Goal: Task Accomplishment & Management: Manage account settings

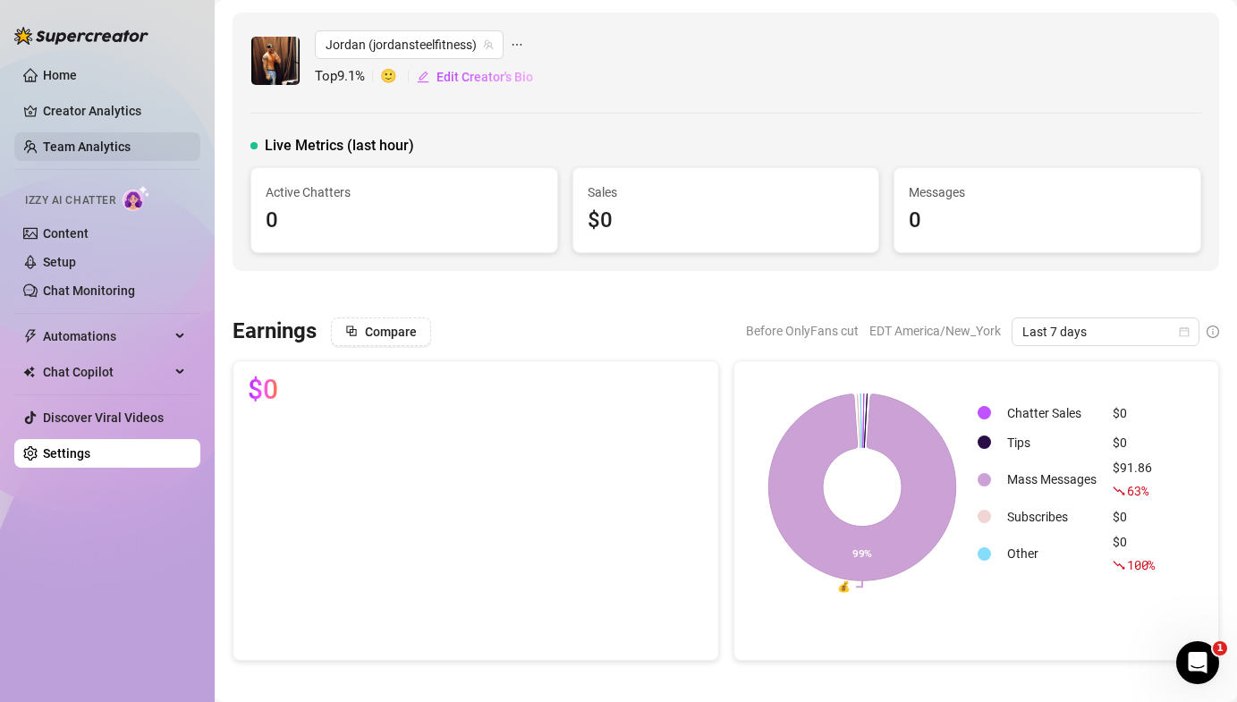
click at [43, 154] on link "Team Analytics" at bounding box center [87, 147] width 88 height 14
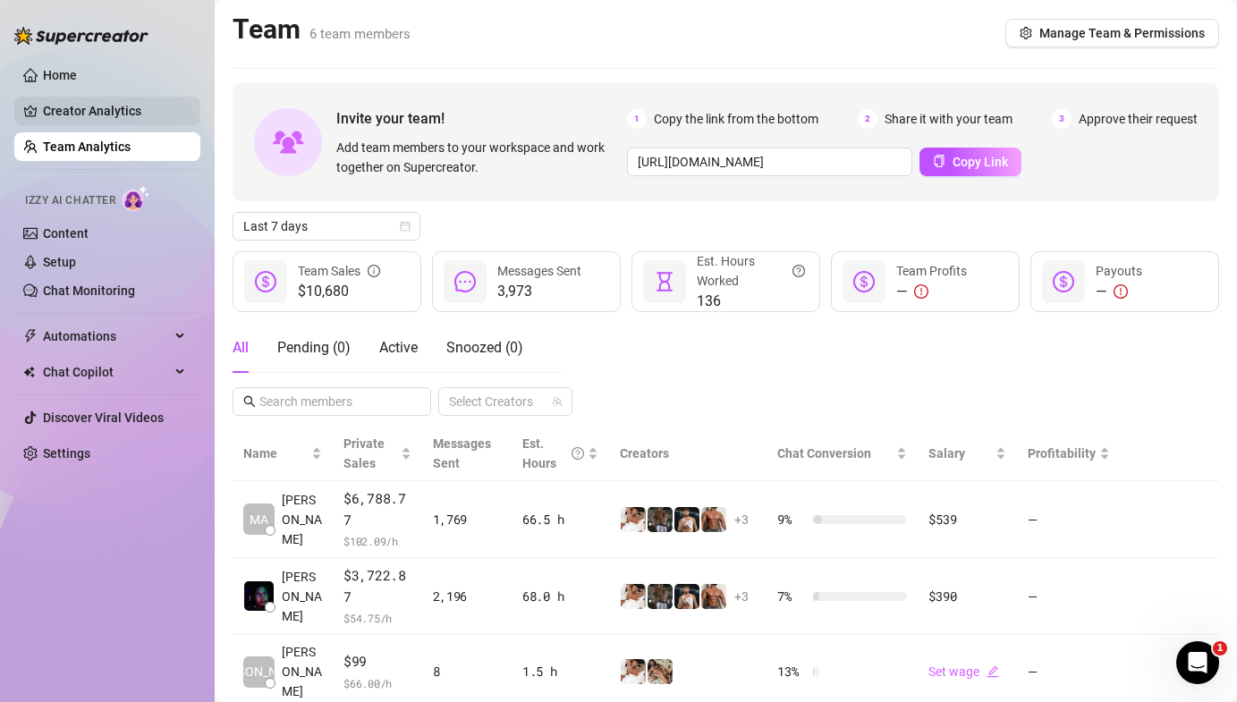
click at [115, 102] on link "Creator Analytics" at bounding box center [114, 111] width 143 height 29
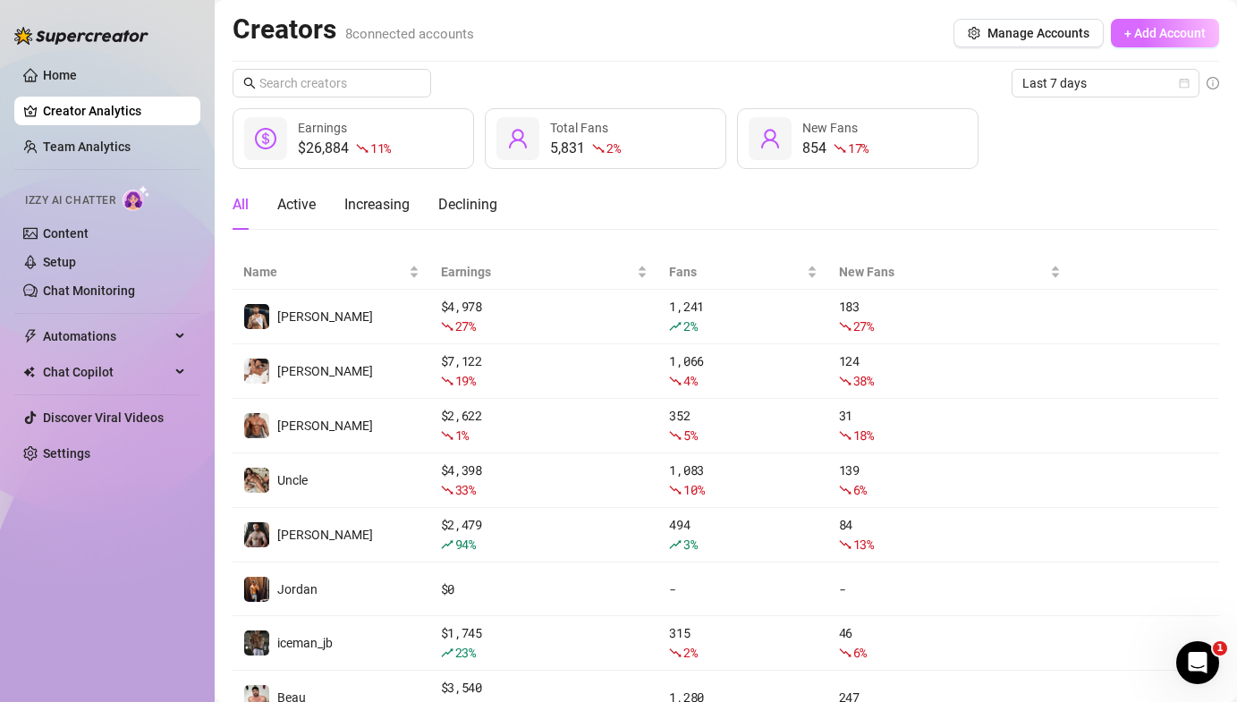
click at [1141, 26] on span "+ Add Account" at bounding box center [1164, 33] width 81 height 14
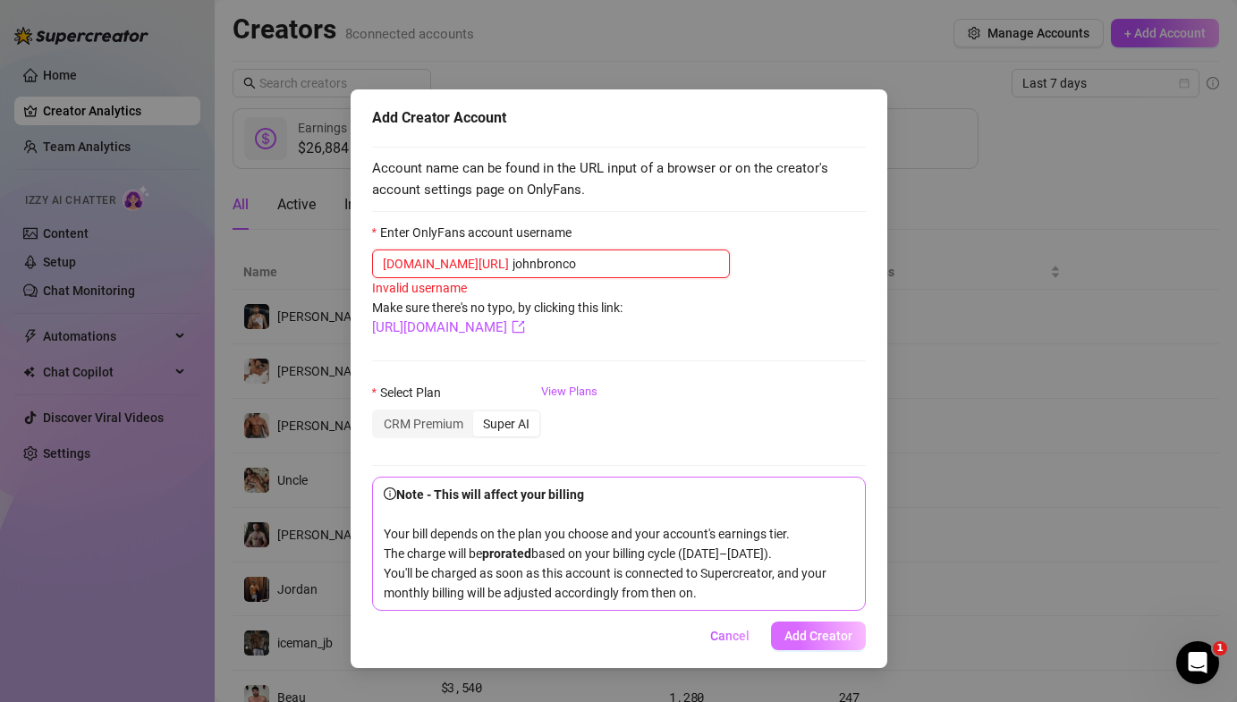
type input "johnbronco"
click at [803, 644] on button "Add Creator" at bounding box center [818, 636] width 95 height 29
click at [794, 631] on span "Add Creator" at bounding box center [819, 636] width 68 height 14
click at [513, 267] on input "johnbronco" at bounding box center [616, 264] width 207 height 20
drag, startPoint x: 552, startPoint y: 267, endPoint x: 375, endPoint y: 265, distance: 177.1
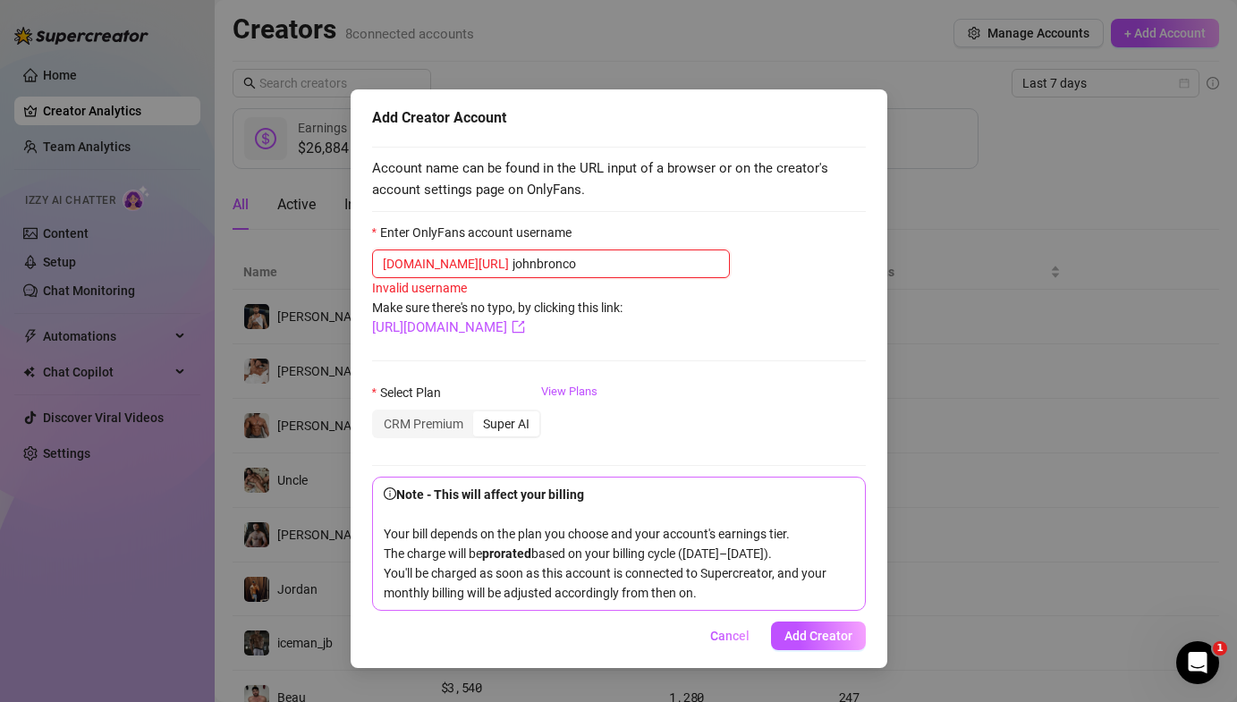
click at [377, 265] on span "[DOMAIN_NAME][URL] johnbronco" at bounding box center [551, 264] width 358 height 29
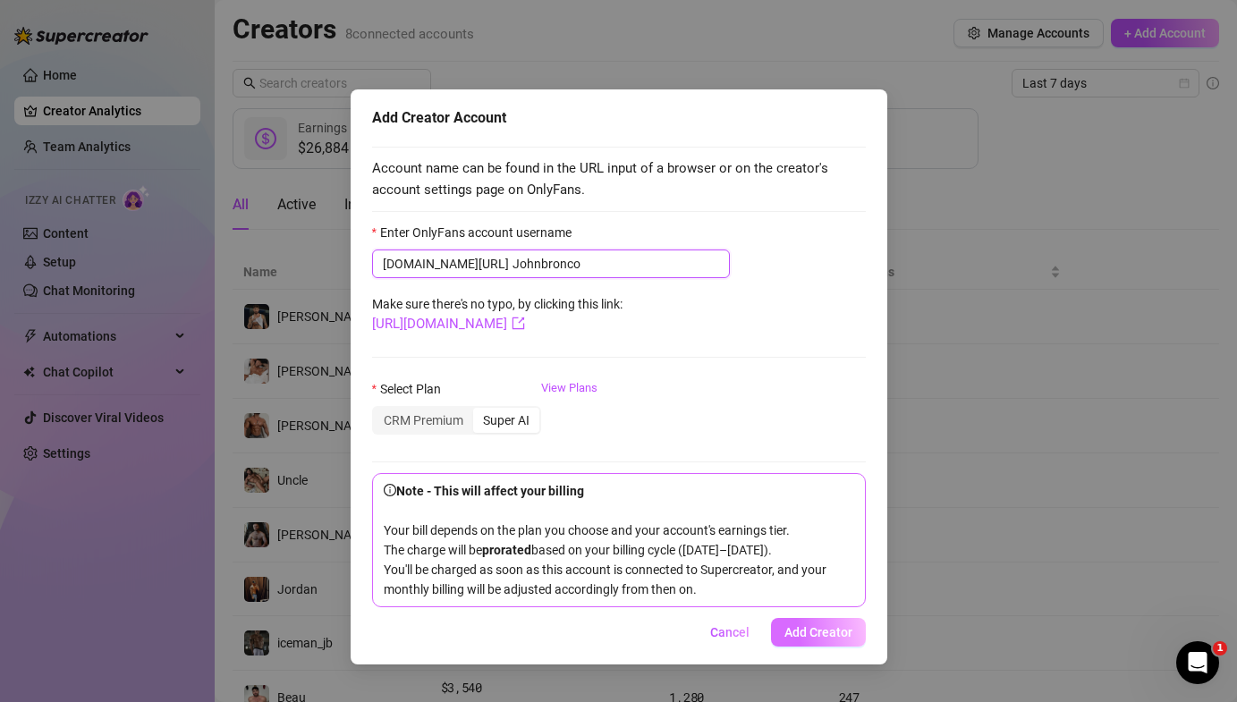
type input "Johnbronco"
click at [844, 642] on button "Add Creator" at bounding box center [818, 632] width 95 height 29
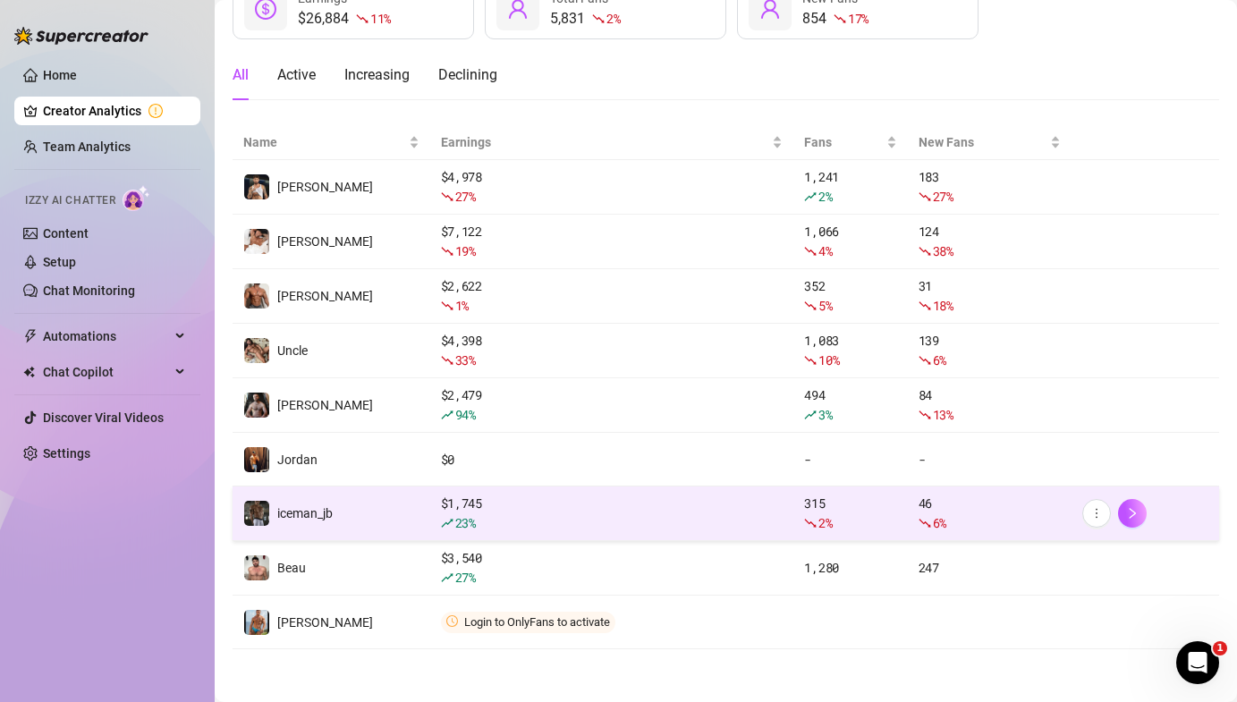
scroll to position [131, 0]
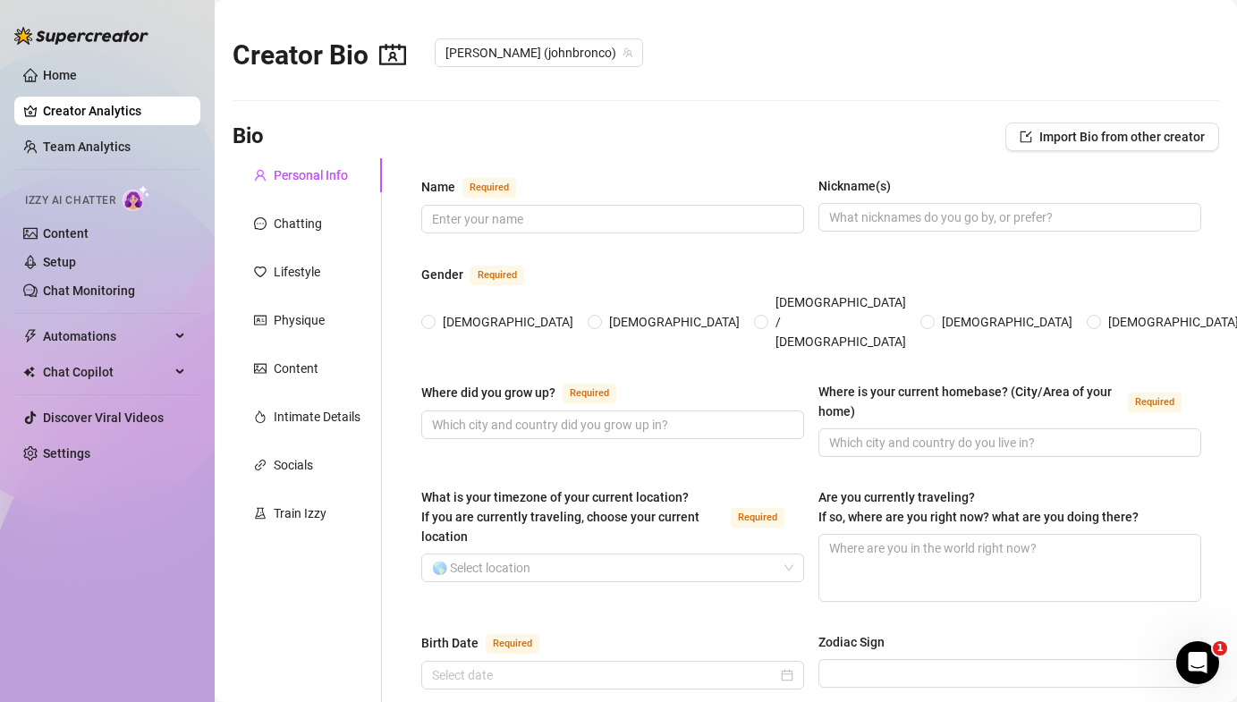
click at [112, 131] on ul "Home Creator Analytics Team Analytics Izzy AI Chatter Content Setup Chat Monito…" at bounding box center [107, 264] width 186 height 421
click at [107, 141] on link "Team Analytics" at bounding box center [87, 147] width 88 height 14
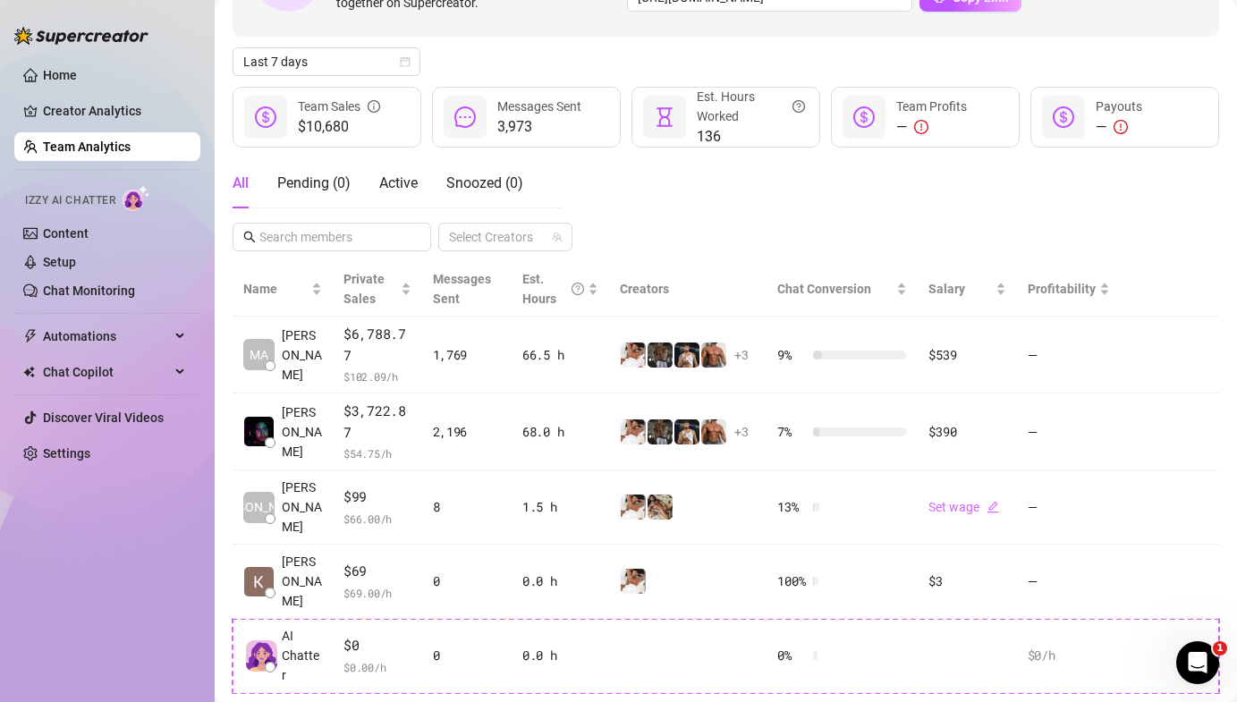
scroll to position [187, 0]
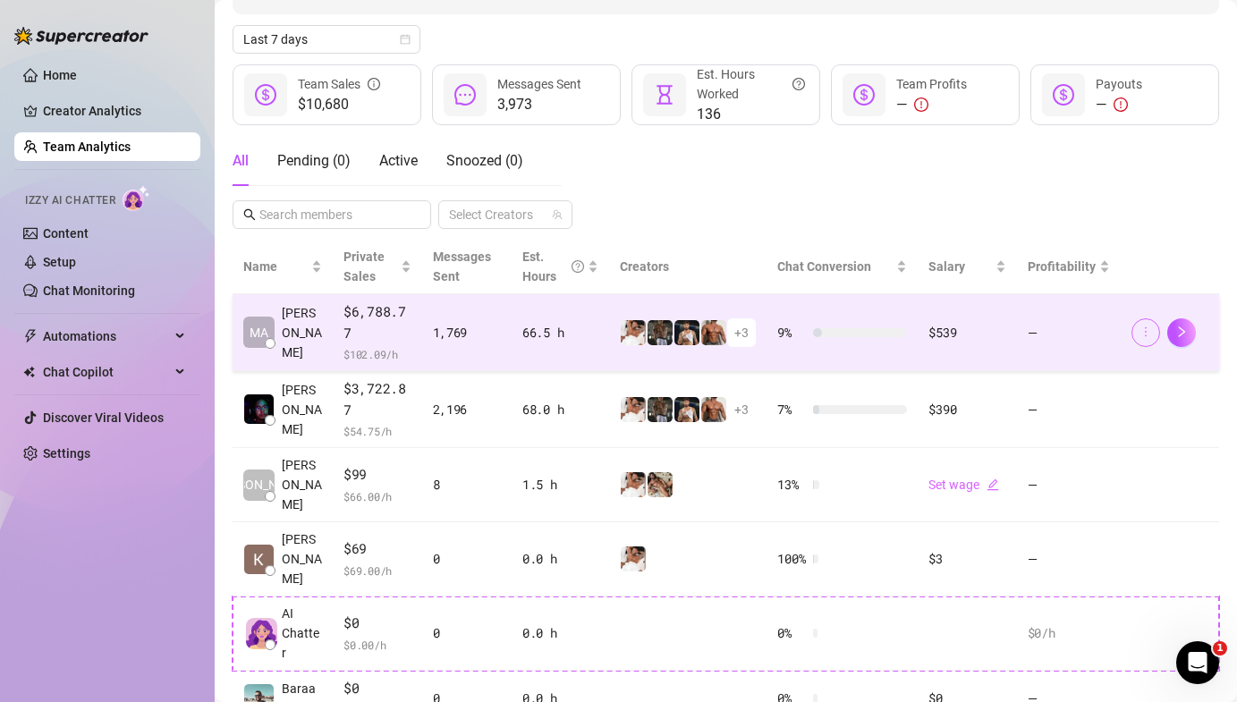
click at [1134, 318] on button "button" at bounding box center [1146, 332] width 29 height 29
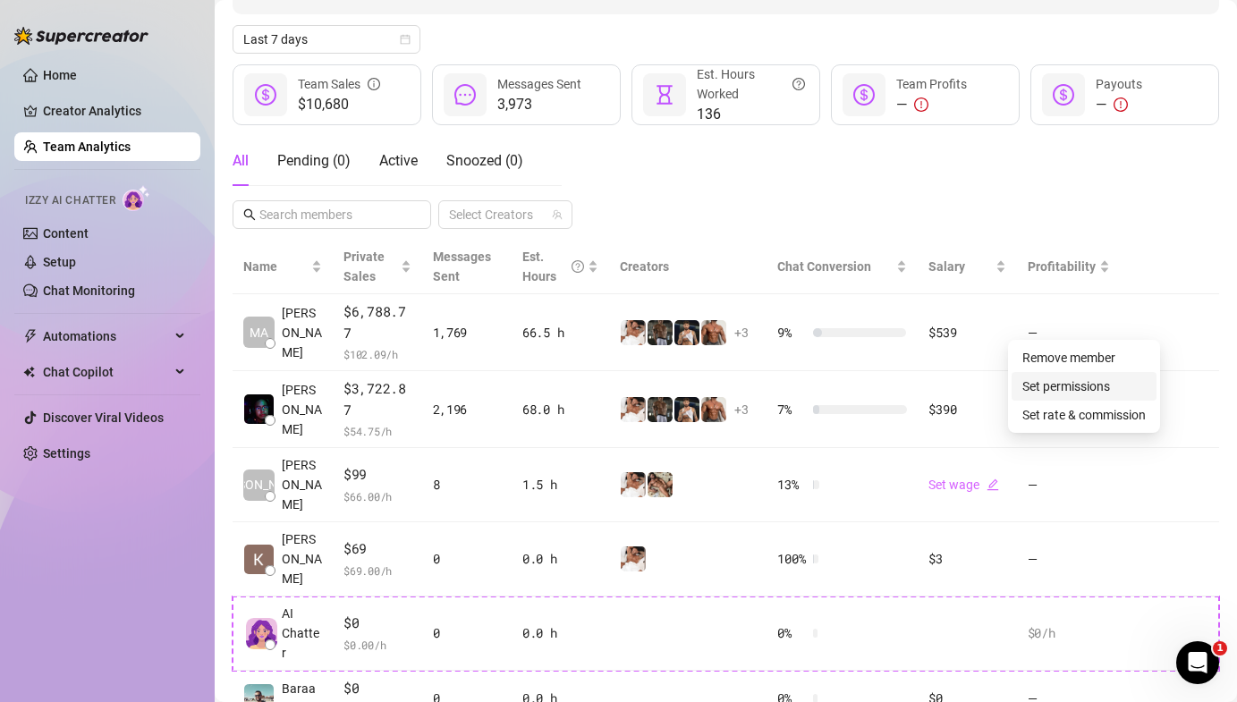
click at [1082, 386] on link "Set permissions" at bounding box center [1066, 386] width 88 height 14
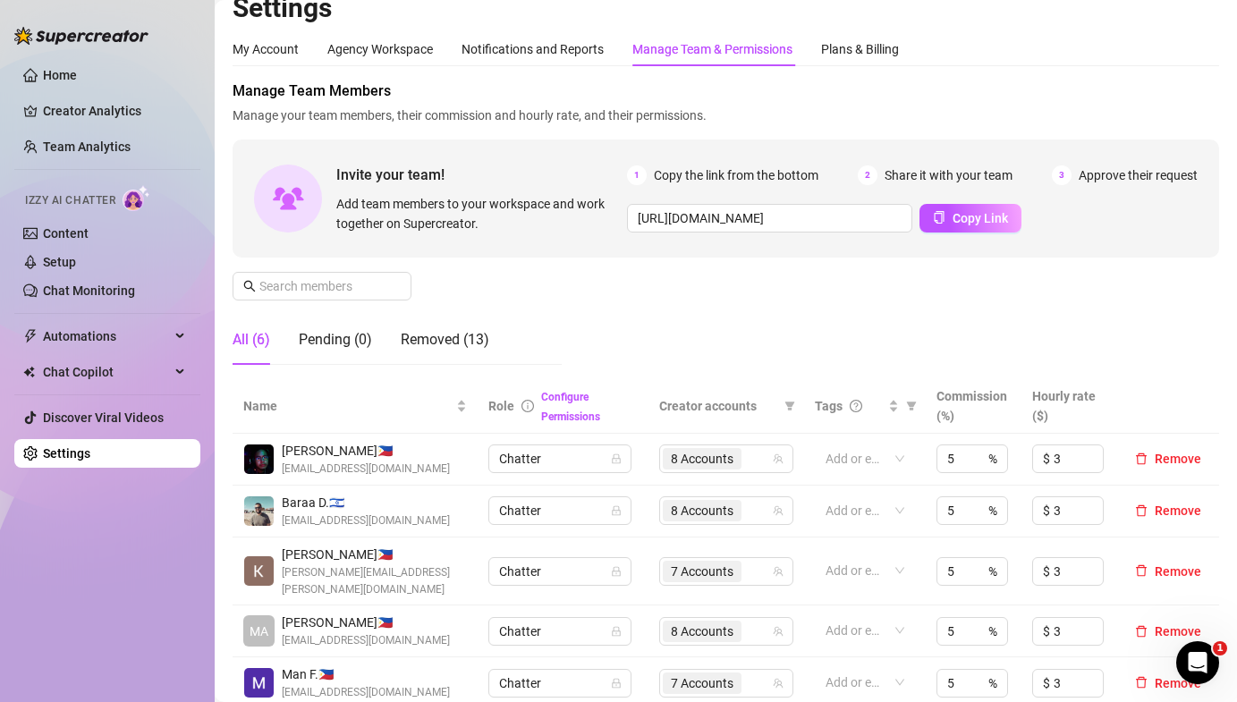
scroll to position [33, 0]
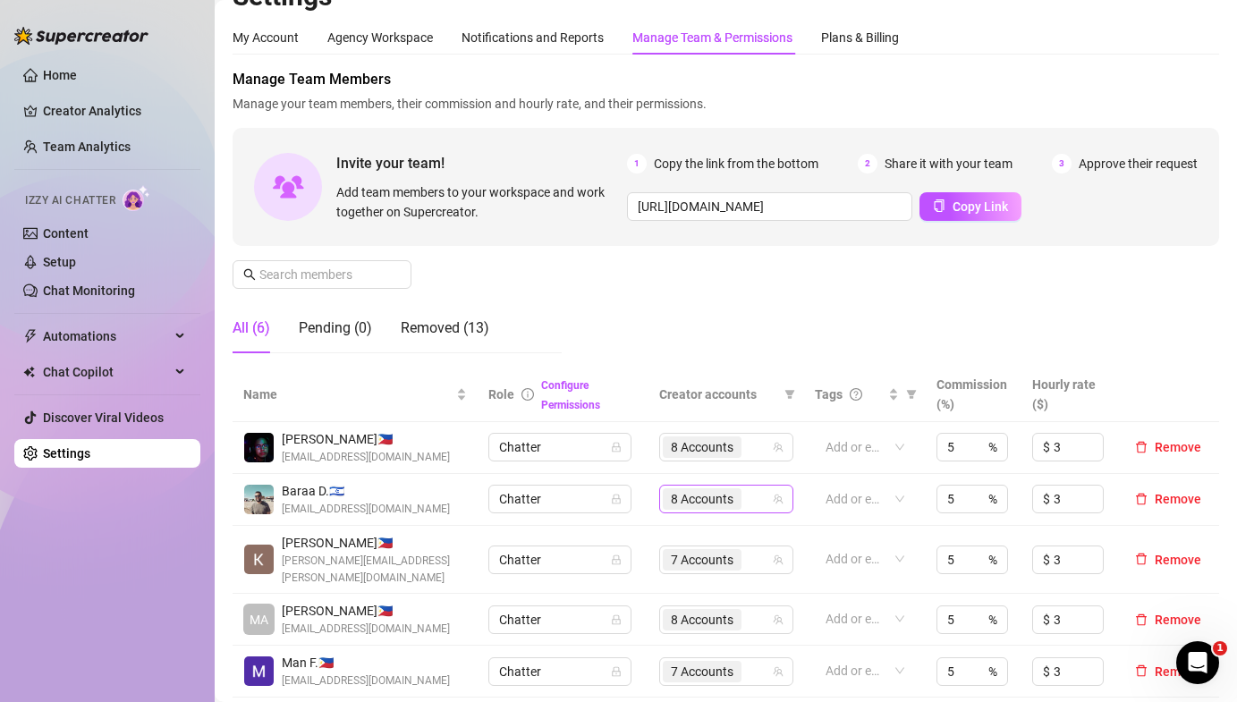
click at [677, 496] on span "8 Accounts" at bounding box center [702, 499] width 63 height 20
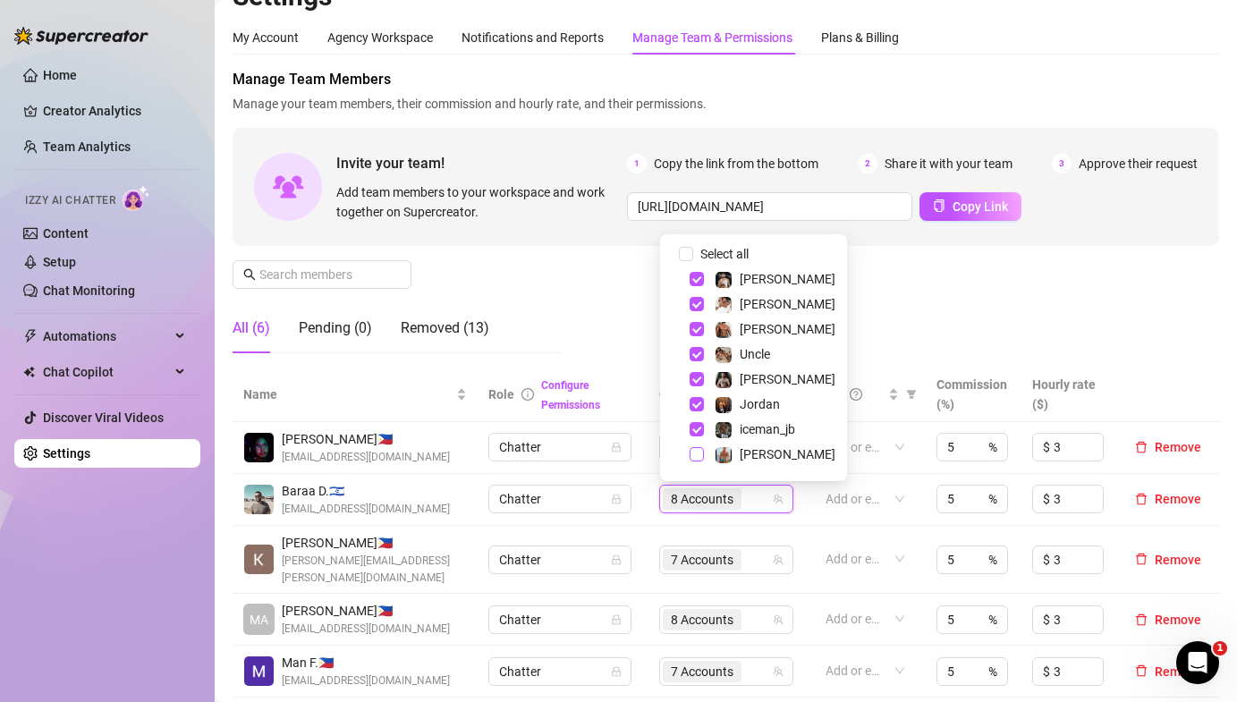
click at [699, 455] on span "Select tree node" at bounding box center [697, 454] width 14 height 14
checkbox input "true"
click at [522, 359] on div "All (6) Pending (0) Removed (13)" at bounding box center [397, 335] width 329 height 64
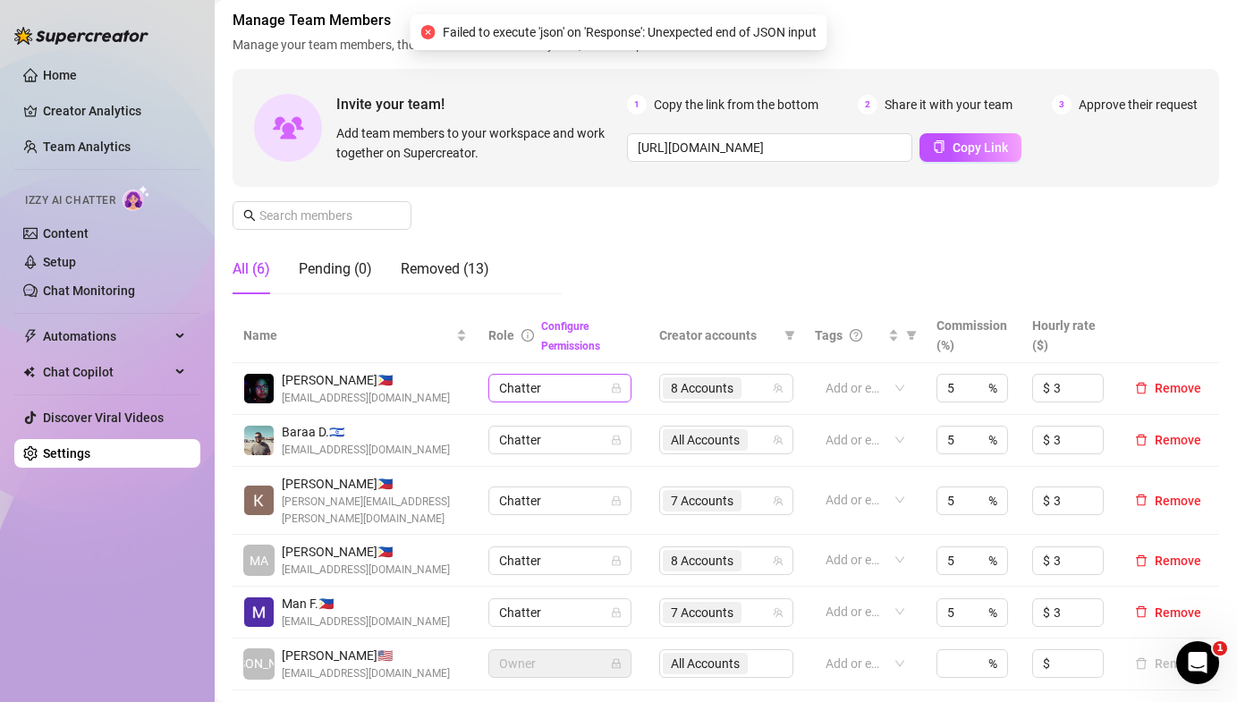
scroll to position [93, 0]
click at [683, 550] on span "8 Accounts" at bounding box center [702, 560] width 63 height 20
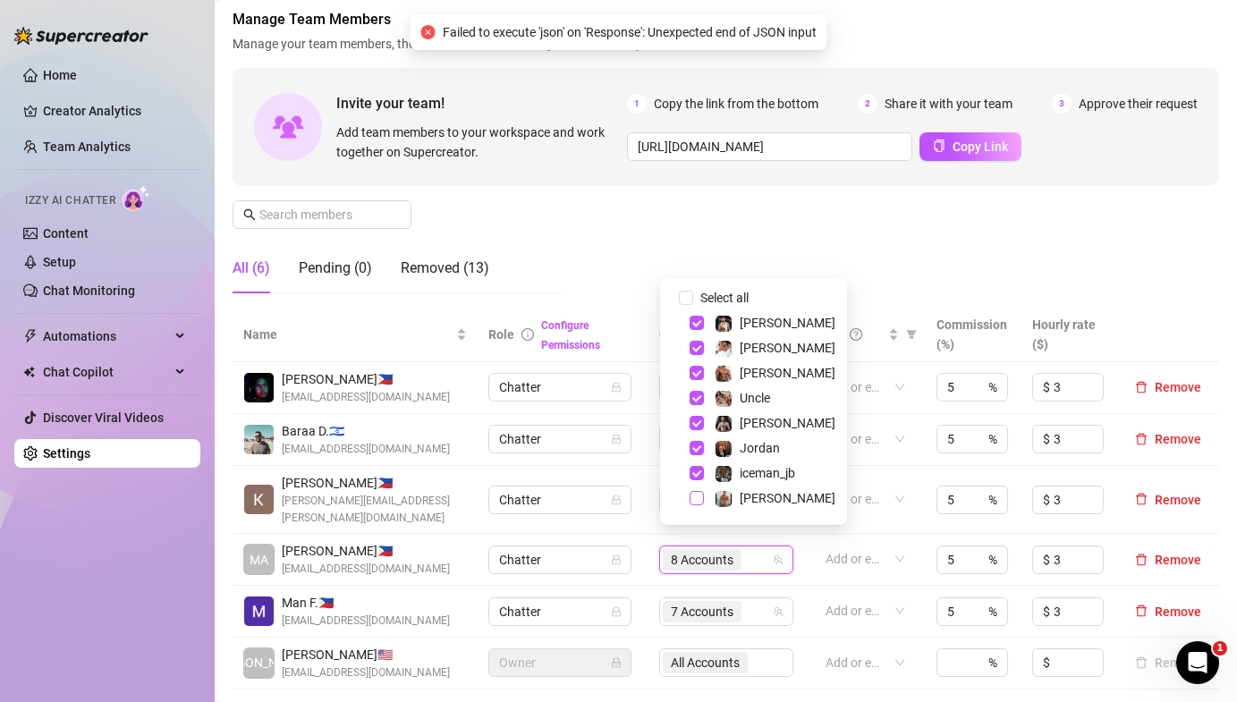
click at [697, 502] on span "Select tree node" at bounding box center [697, 498] width 14 height 14
checkbox input "true"
click at [505, 268] on div "All (6) Pending (0) Removed (13)" at bounding box center [397, 268] width 329 height 50
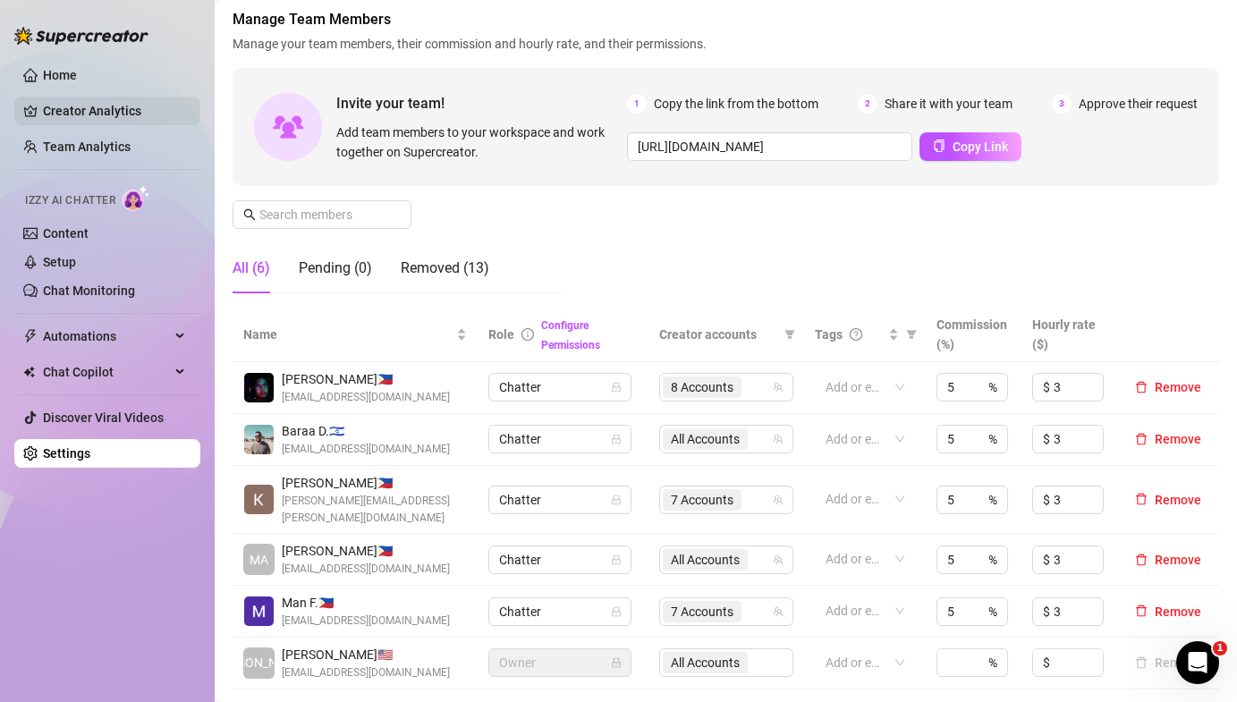
click at [93, 119] on link "Creator Analytics" at bounding box center [114, 111] width 143 height 29
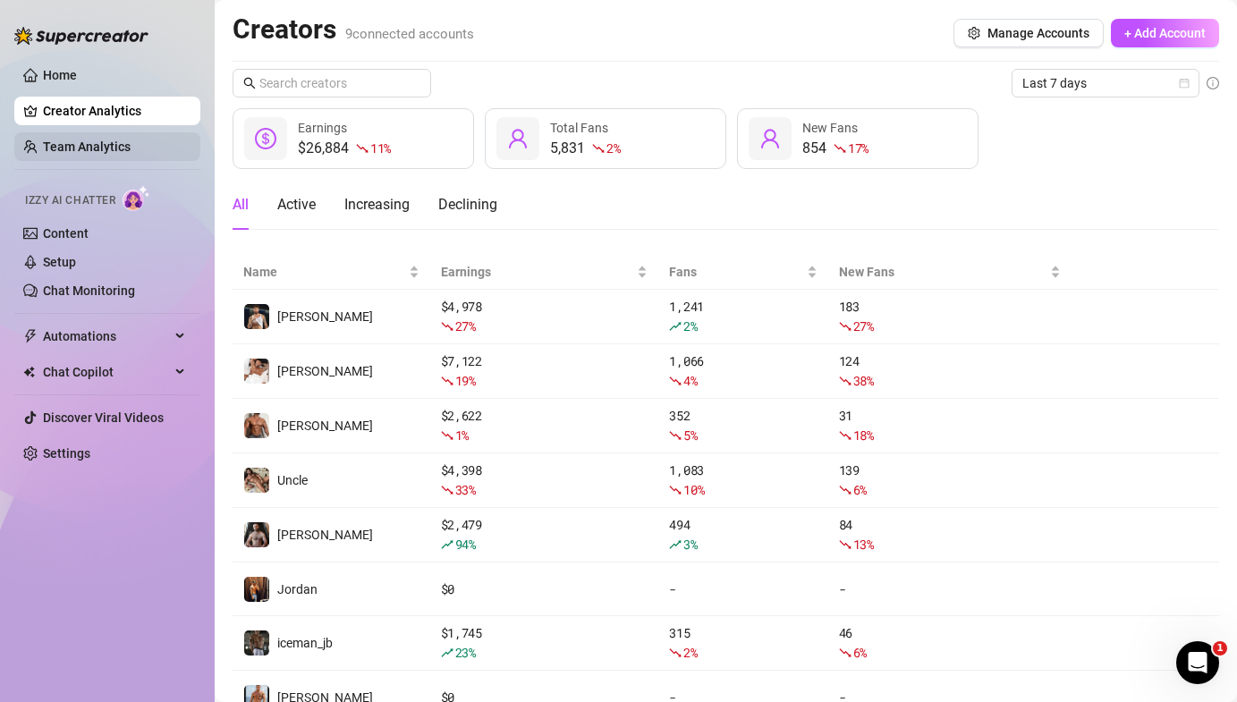
click at [81, 154] on link "Team Analytics" at bounding box center [87, 147] width 88 height 14
